Goal: Task Accomplishment & Management: Manage account settings

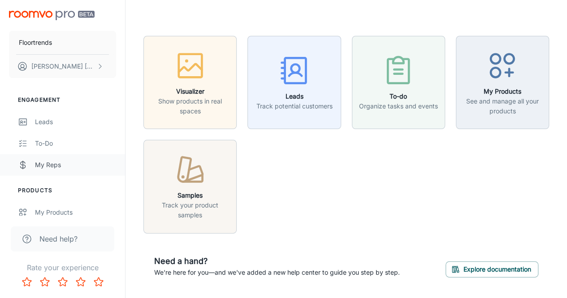
click at [48, 164] on div "My Reps" at bounding box center [75, 165] width 81 height 10
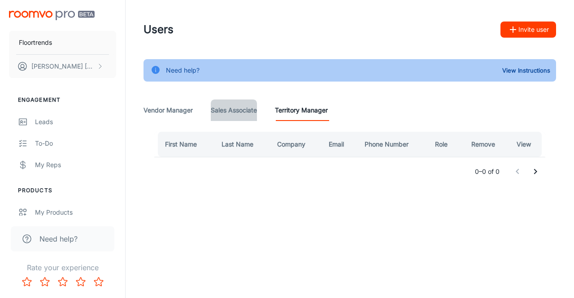
click at [232, 114] on Associate "Sales Associate" at bounding box center [234, 111] width 46 height 22
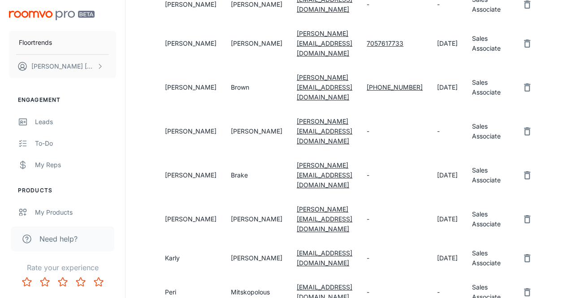
scroll to position [314, 0]
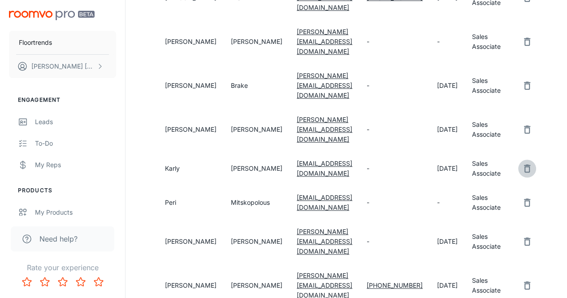
click at [522, 163] on icon "remove user" at bounding box center [527, 168] width 11 height 11
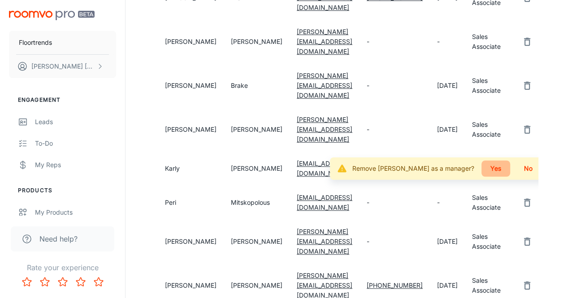
click at [483, 161] on button "Yes" at bounding box center [496, 169] width 29 height 16
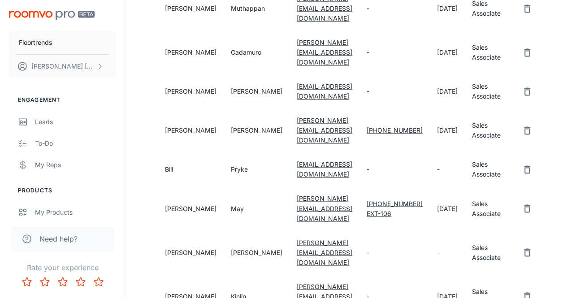
scroll to position [660, 0]
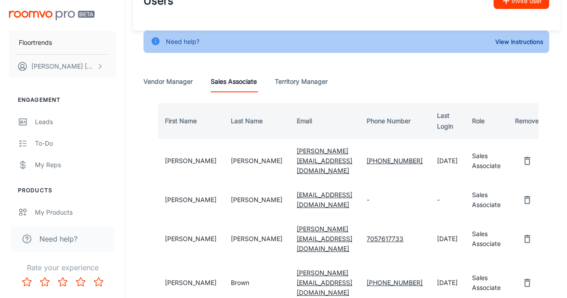
scroll to position [0, 0]
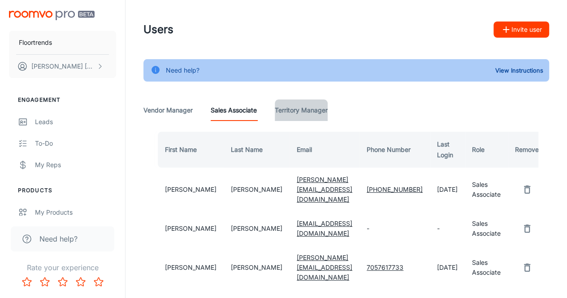
click at [312, 114] on Manager "Territory Manager" at bounding box center [301, 111] width 53 height 22
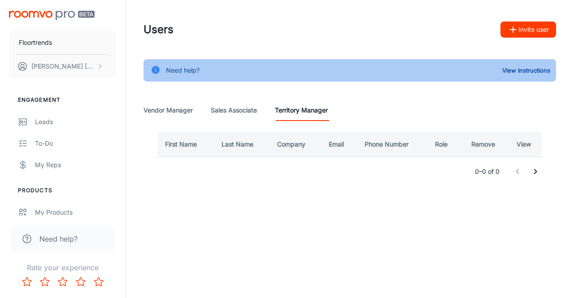
click at [235, 106] on Associate "Sales Associate" at bounding box center [234, 111] width 46 height 22
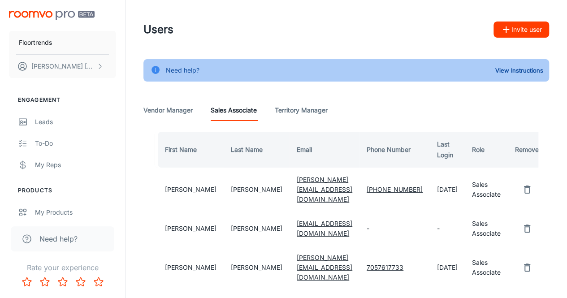
click at [177, 111] on Manager "Vendor Manager" at bounding box center [167, 111] width 49 height 22
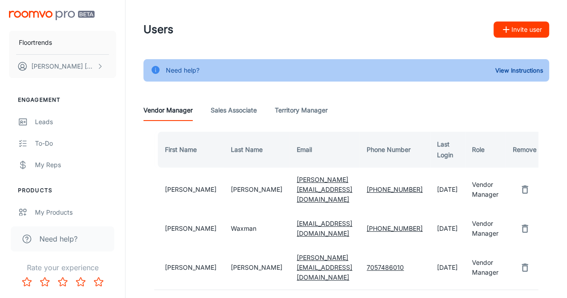
click at [227, 108] on Associate "Sales Associate" at bounding box center [234, 111] width 46 height 22
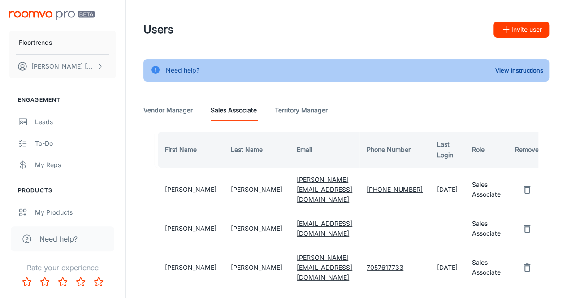
click at [159, 107] on Manager "Vendor Manager" at bounding box center [167, 111] width 49 height 22
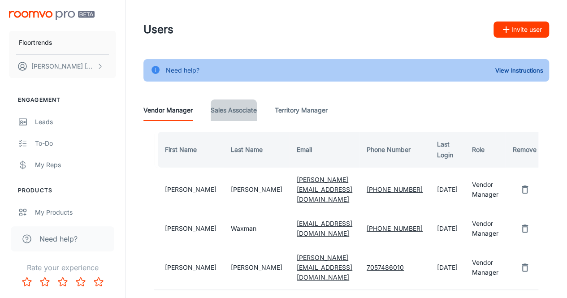
click at [243, 110] on Associate "Sales Associate" at bounding box center [234, 111] width 46 height 22
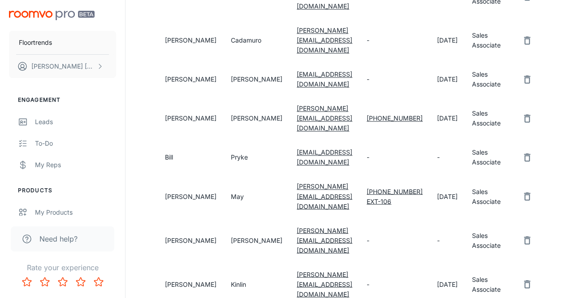
scroll to position [660, 0]
